Goal: Find contact information

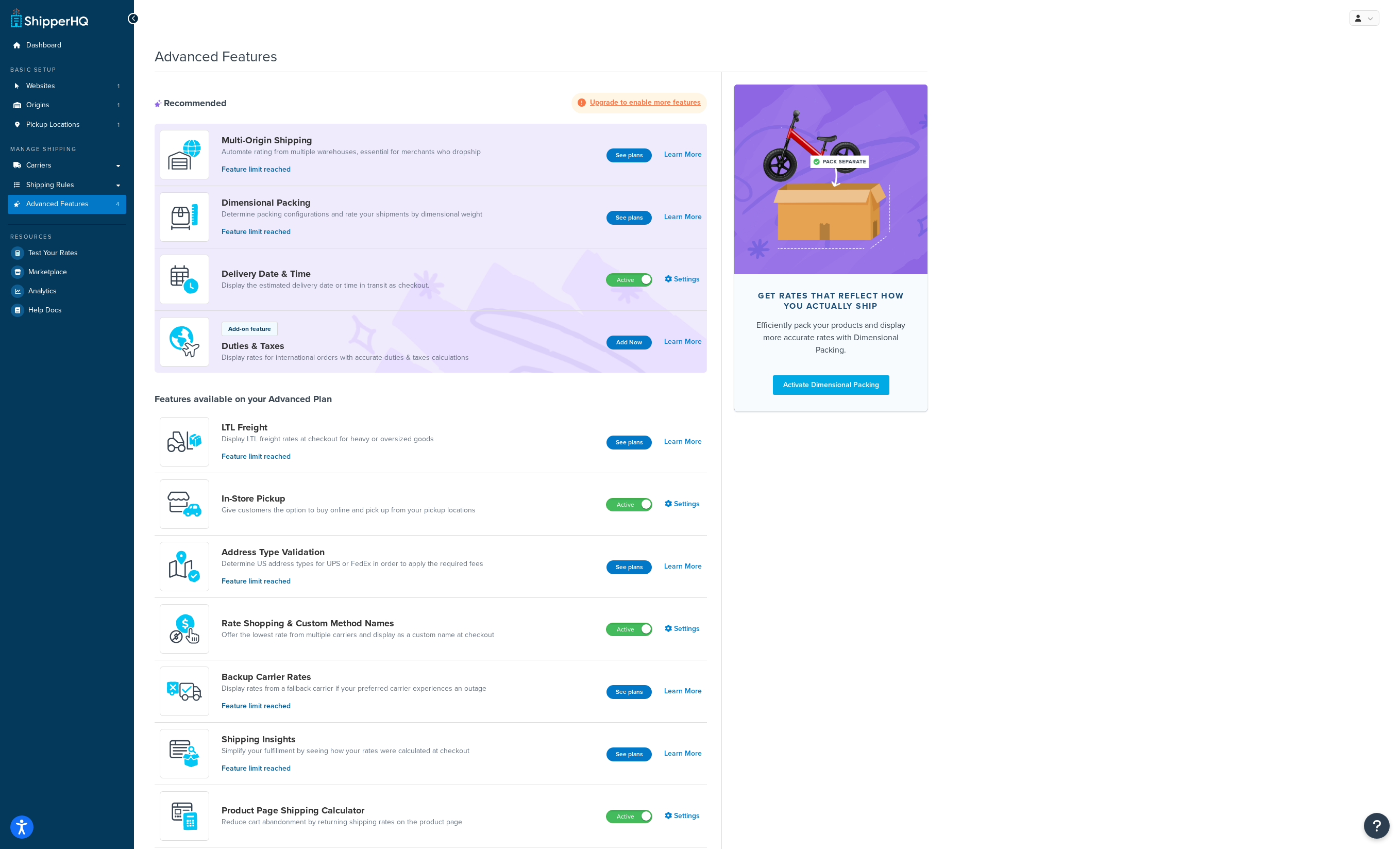
click at [809, 609] on div "Get rates that reflect how you actually ship Efficiently pack your products and…" at bounding box center [824, 540] width 206 height 939
click at [1382, 831] on button "Open Resource Center" at bounding box center [1376, 825] width 28 height 28
click at [1304, 794] on link "Contact Us" at bounding box center [1325, 796] width 107 height 17
click at [1302, 738] on link "Get Help from Support" at bounding box center [1325, 739] width 107 height 17
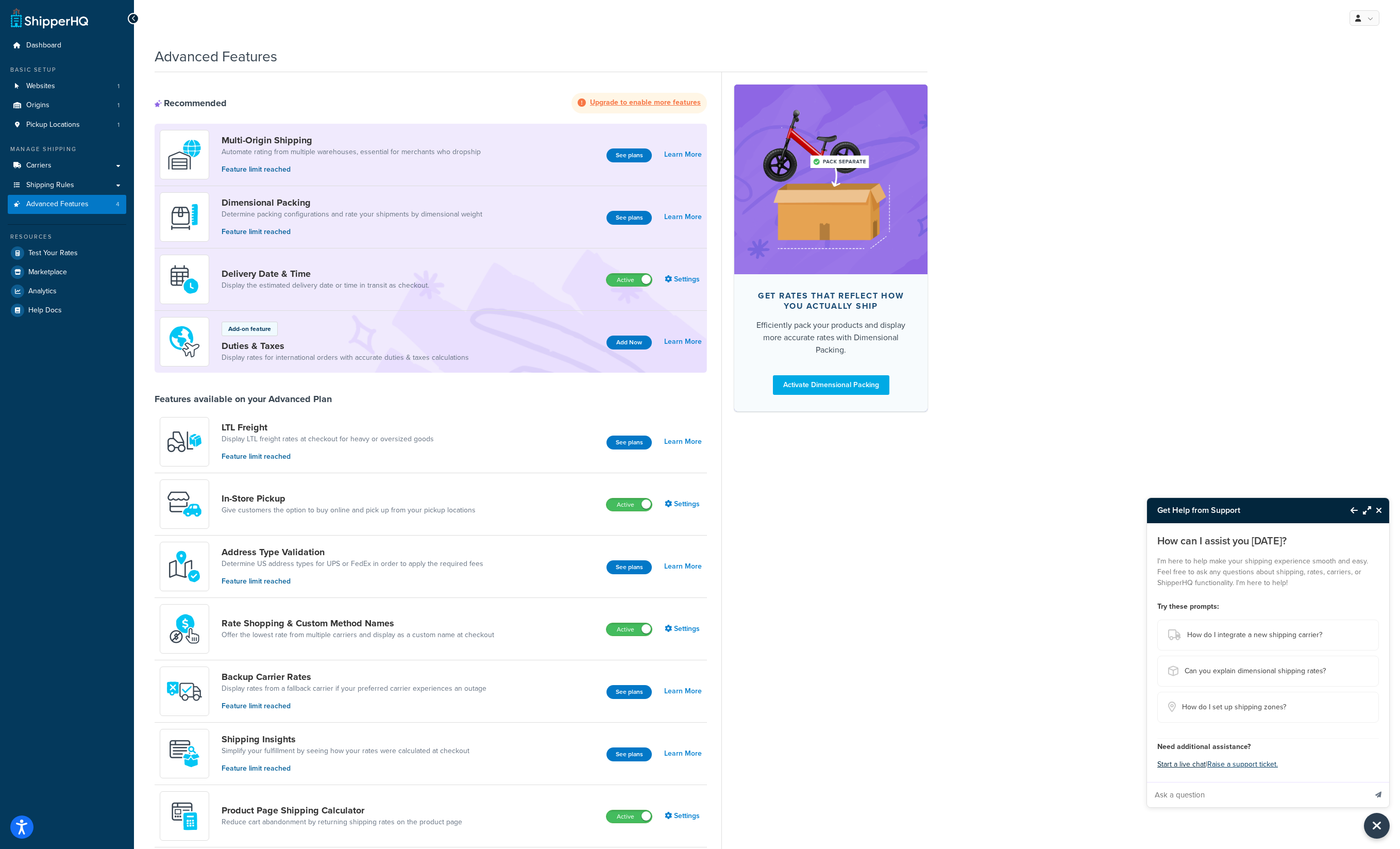
click at [1170, 765] on button "Start a live chat" at bounding box center [1181, 764] width 49 height 14
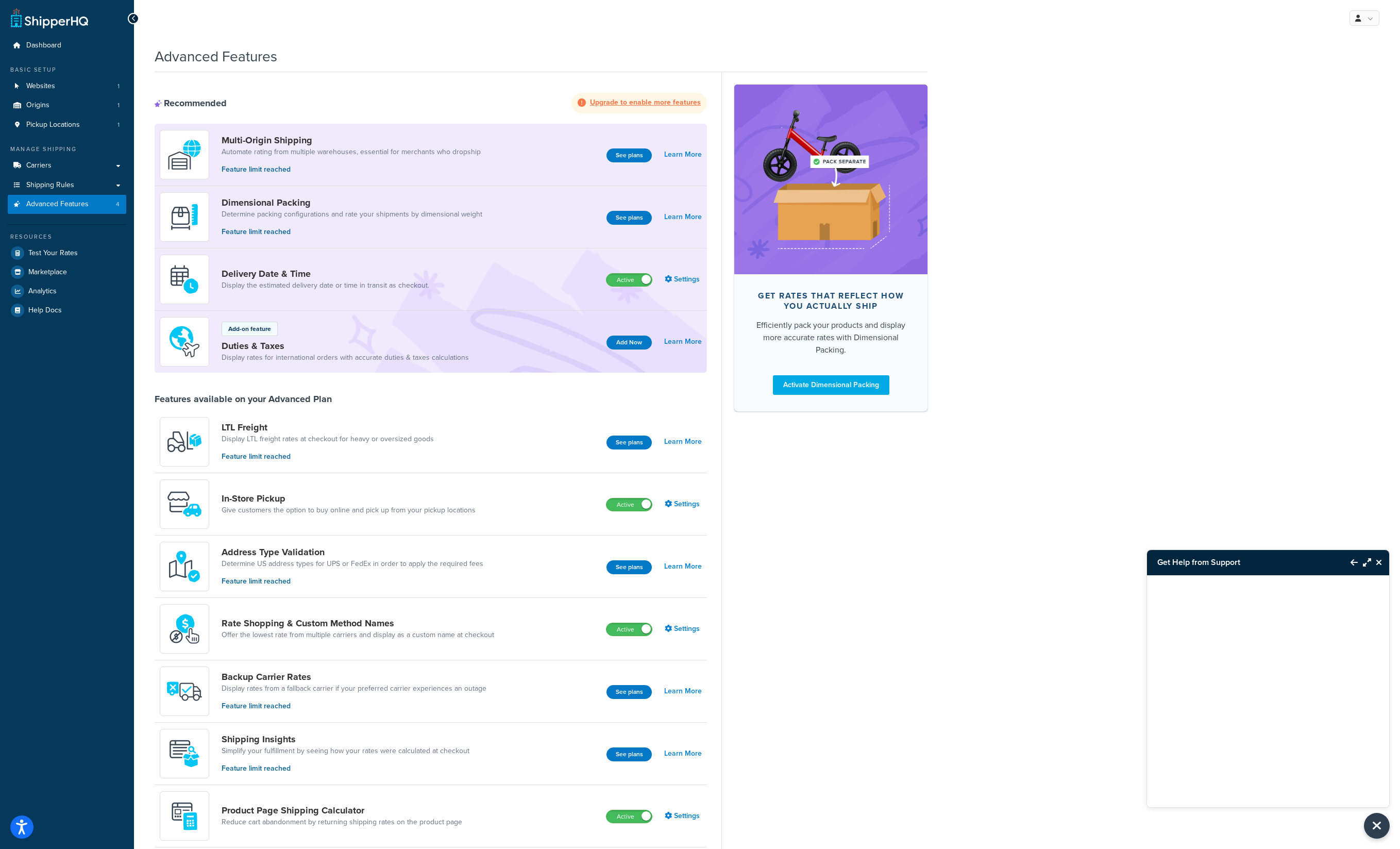
click at [1310, 787] on div at bounding box center [1267, 691] width 242 height 232
click at [1300, 723] on div at bounding box center [1267, 678] width 242 height 206
click at [1365, 562] on icon "Maximize Resource Center" at bounding box center [1366, 562] width 8 height 8
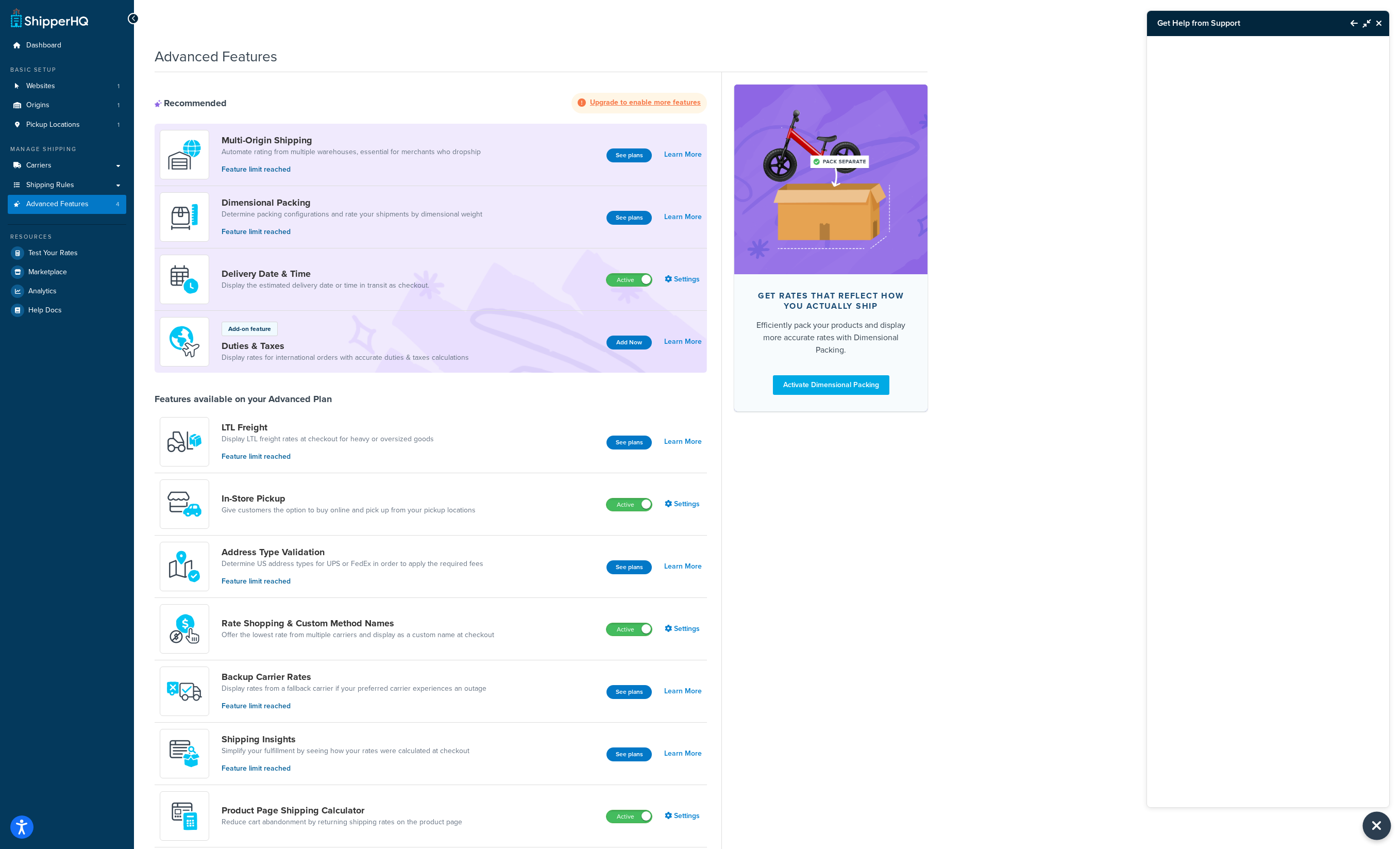
click at [1376, 833] on icon "Close Resource Center" at bounding box center [1376, 825] width 11 height 14
click at [1378, 830] on icon "Open Resource Center" at bounding box center [1377, 825] width 10 height 14
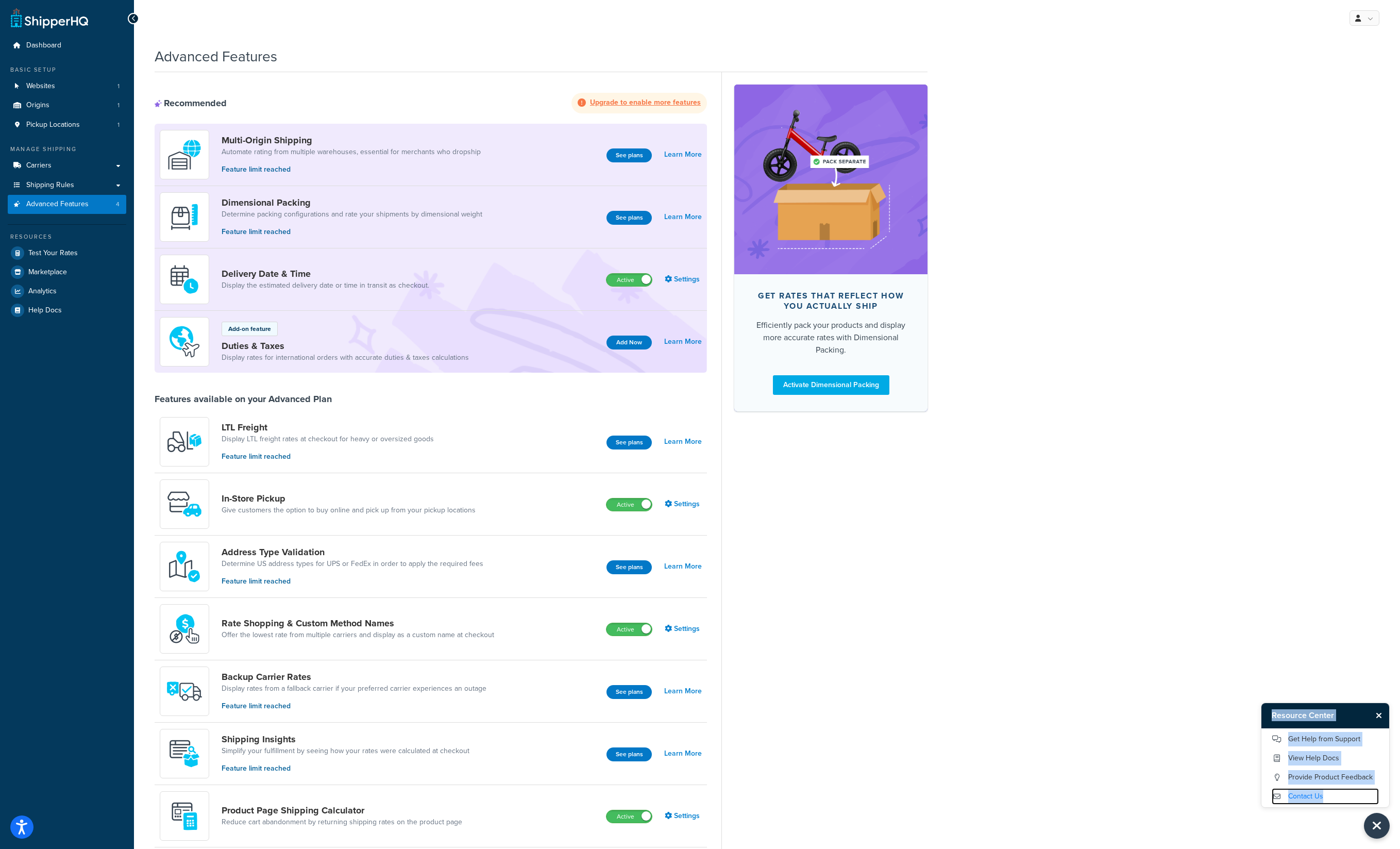
click at [1306, 793] on link "Contact Us" at bounding box center [1325, 796] width 107 height 17
